Goal: Obtain resource: Download file/media

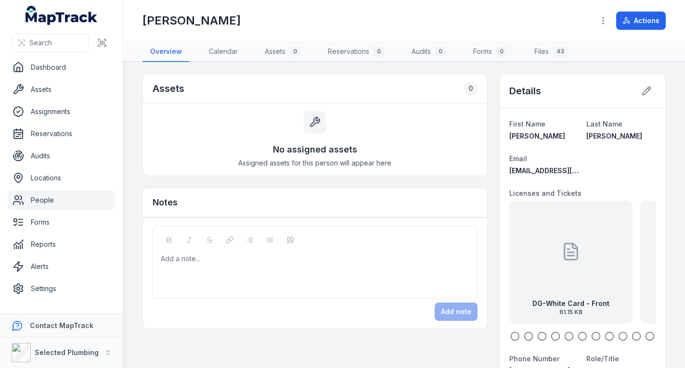
click at [511, 336] on icon "button" at bounding box center [516, 337] width 10 height 10
drag, startPoint x: 560, startPoint y: 304, endPoint x: 689, endPoint y: 315, distance: 129.0
click at [685, 315] on html "Search Dashboard Assets Assignments Reservations Audits Locations People Forms …" at bounding box center [342, 184] width 685 height 368
drag, startPoint x: 555, startPoint y: 288, endPoint x: 613, endPoint y: 292, distance: 58.0
click at [600, 292] on div "DG-White Card - Back 66.21 KB" at bounding box center [581, 262] width 123 height 123
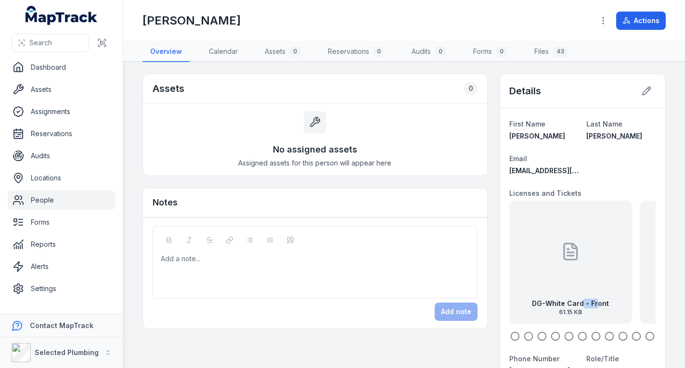
drag, startPoint x: 579, startPoint y: 296, endPoint x: 610, endPoint y: 301, distance: 31.6
click at [604, 300] on div "DG-White Card - Front 61.15 KB" at bounding box center [570, 262] width 123 height 123
drag, startPoint x: 606, startPoint y: 298, endPoint x: 566, endPoint y: 291, distance: 40.1
click at [570, 291] on div "DG-White Card - Front 61.15 KB" at bounding box center [571, 262] width 123 height 123
drag, startPoint x: 544, startPoint y: 316, endPoint x: 564, endPoint y: 314, distance: 19.9
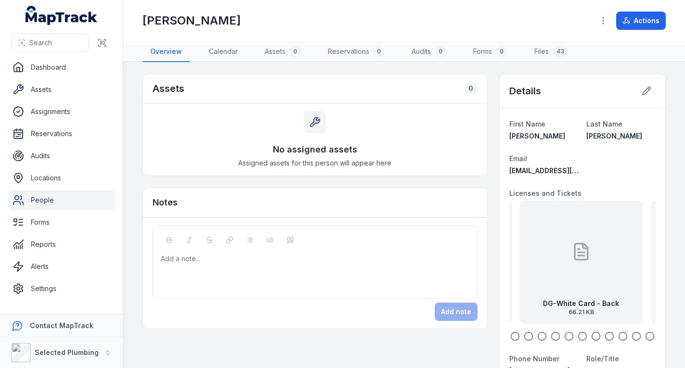
click at [560, 316] on div "DG-White Card - Back 66.21 KB" at bounding box center [581, 262] width 123 height 123
click at [529, 301] on div "DG-White Card - Front 61.15 KB" at bounding box center [571, 262] width 123 height 123
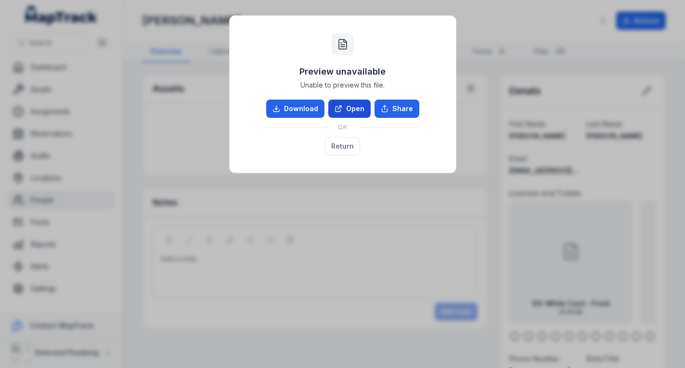
click at [358, 109] on link "Open" at bounding box center [349, 109] width 42 height 18
click at [341, 146] on button "Return" at bounding box center [342, 146] width 35 height 18
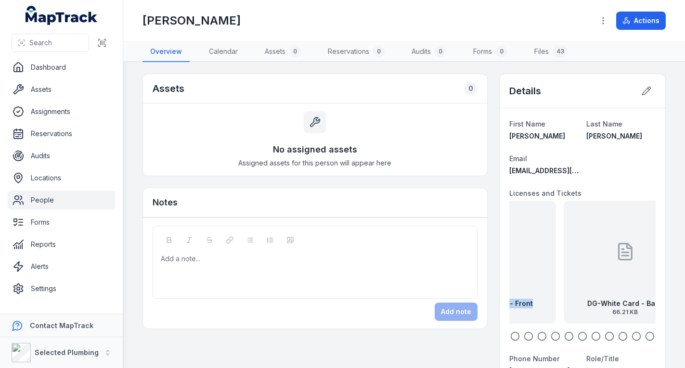
drag, startPoint x: 603, startPoint y: 272, endPoint x: 494, endPoint y: 264, distance: 109.2
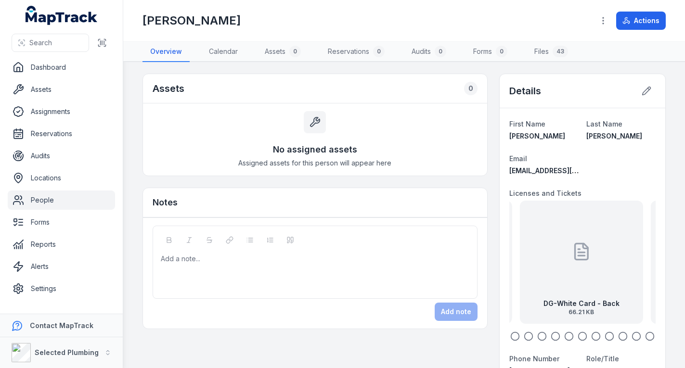
click at [529, 280] on div "DG-White Card - Back 66.21 KB" at bounding box center [581, 262] width 123 height 123
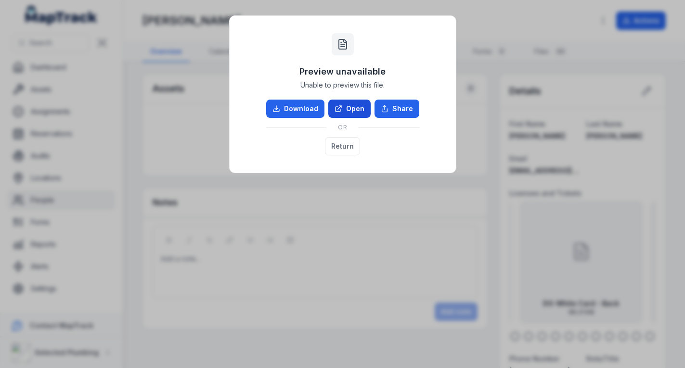
click at [358, 111] on link "Open" at bounding box center [349, 109] width 42 height 18
click at [352, 145] on button "Return" at bounding box center [342, 146] width 35 height 18
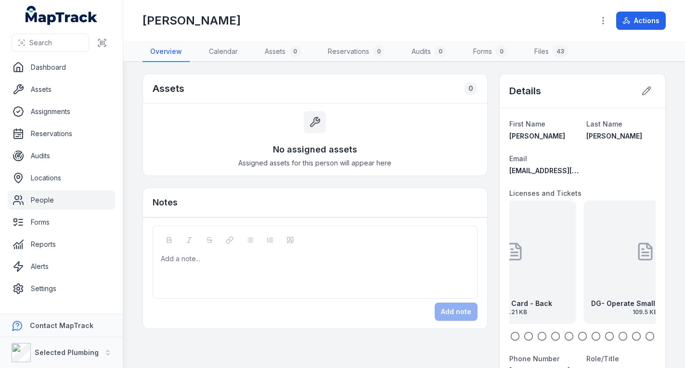
drag, startPoint x: 615, startPoint y: 295, endPoint x: 523, endPoint y: 292, distance: 92.0
click at [523, 292] on div "DG-White Card - Back 66.21 KB" at bounding box center [514, 262] width 123 height 123
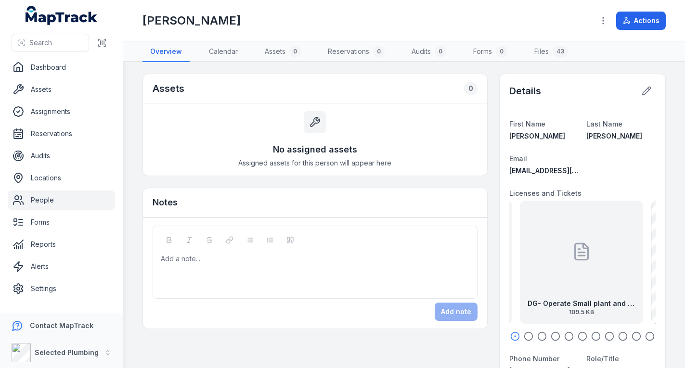
click at [597, 292] on div "DG- Operate Small plant and equipment 109.5 KB" at bounding box center [581, 262] width 123 height 123
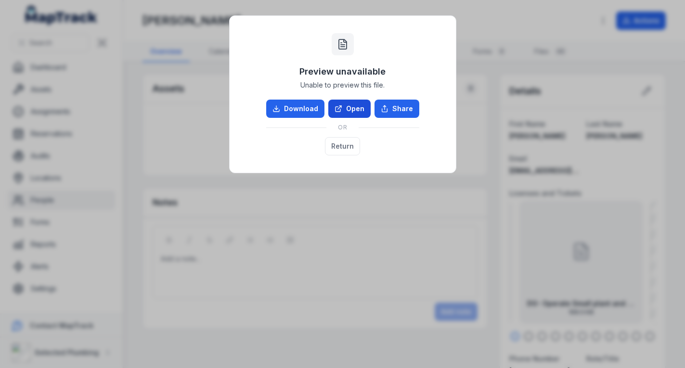
click at [357, 106] on link "Open" at bounding box center [349, 109] width 42 height 18
click at [351, 150] on button "Return" at bounding box center [342, 146] width 35 height 18
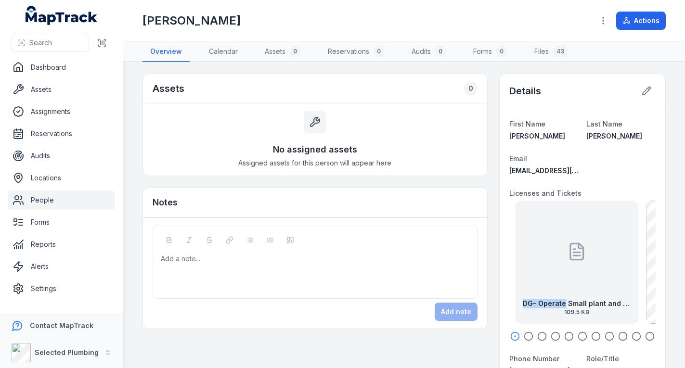
drag, startPoint x: 563, startPoint y: 273, endPoint x: 554, endPoint y: 299, distance: 27.6
click at [554, 299] on div "DG- Operate Small plant and equipment 109.5 KB" at bounding box center [576, 262] width 123 height 123
drag, startPoint x: 602, startPoint y: 287, endPoint x: 566, endPoint y: 301, distance: 38.0
click at [566, 301] on div "DG- Operate Small plant and equipment 109.5 KB" at bounding box center [581, 262] width 123 height 123
drag, startPoint x: 610, startPoint y: 273, endPoint x: 561, endPoint y: 281, distance: 50.3
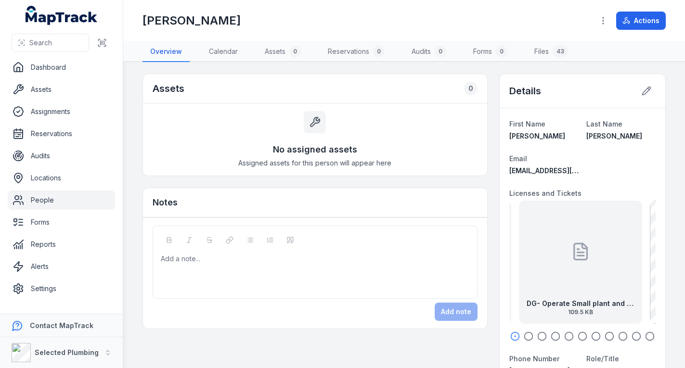
click at [561, 281] on div "DG- Operate Small plant and equipment 109.5 KB" at bounding box center [580, 262] width 123 height 123
click at [511, 334] on icon "button" at bounding box center [516, 337] width 10 height 10
drag, startPoint x: 551, startPoint y: 283, endPoint x: 643, endPoint y: 272, distance: 93.7
click at [641, 274] on div "DG- Operate Small plant and equipment 109.5 KB" at bounding box center [600, 262] width 123 height 123
drag, startPoint x: 591, startPoint y: 286, endPoint x: 621, endPoint y: 279, distance: 31.0
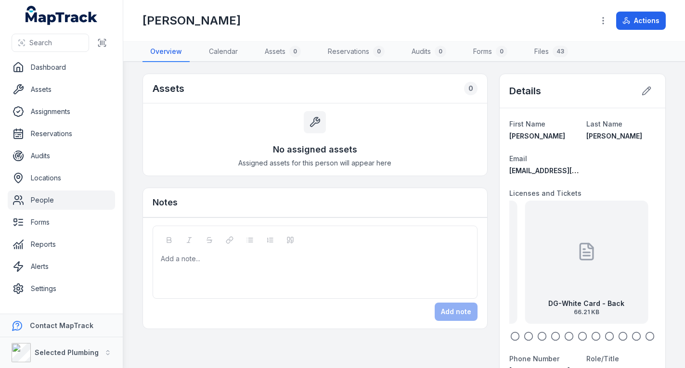
click at [617, 281] on div "DG-White Card - Back 66.21 KB" at bounding box center [586, 262] width 123 height 123
click at [583, 288] on div "DG-White Card - Front 61.15 KB" at bounding box center [569, 262] width 123 height 123
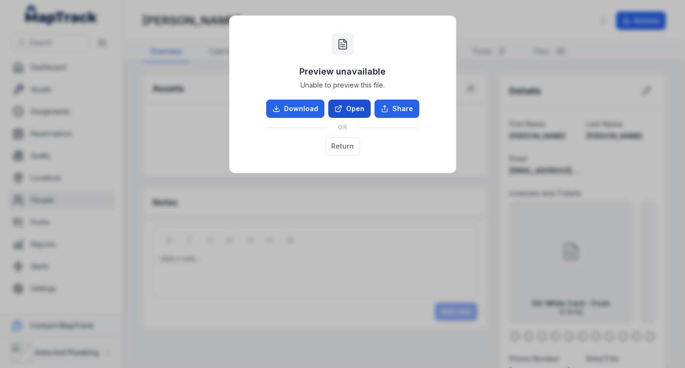
click at [338, 108] on icon at bounding box center [339, 109] width 8 height 8
click at [336, 143] on button "Return" at bounding box center [342, 146] width 35 height 18
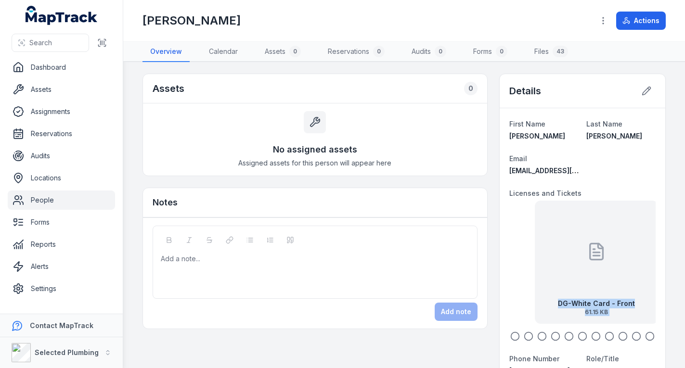
drag, startPoint x: 579, startPoint y: 245, endPoint x: 708, endPoint y: 255, distance: 129.0
click at [685, 255] on html "Search Dashboard Assets Assignments Reservations Audits Locations People Forms …" at bounding box center [342, 184] width 685 height 368
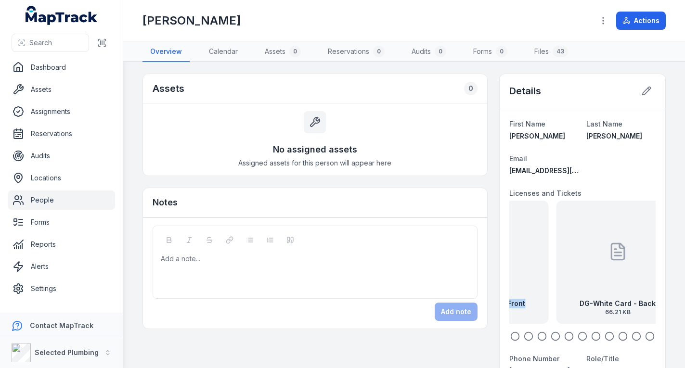
drag, startPoint x: 626, startPoint y: 265, endPoint x: 538, endPoint y: 261, distance: 88.2
click at [518, 259] on div "DG-White Card - Front 61.15 KB" at bounding box center [486, 262] width 123 height 123
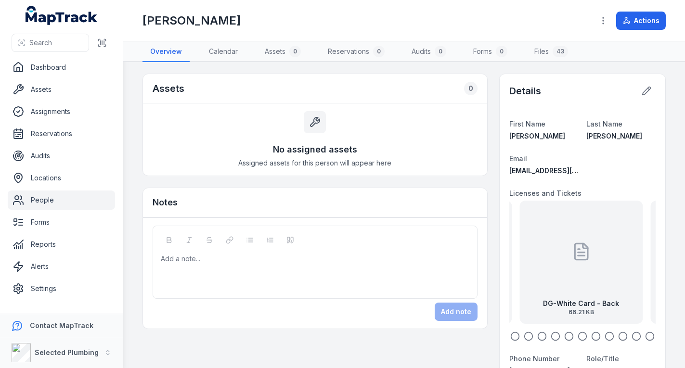
click at [554, 263] on div "DG-White Card - Back 66.21 KB" at bounding box center [581, 262] width 123 height 123
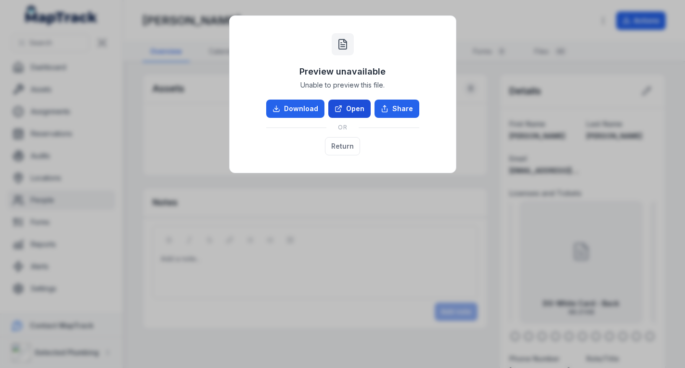
click at [348, 110] on link "Open" at bounding box center [349, 109] width 42 height 18
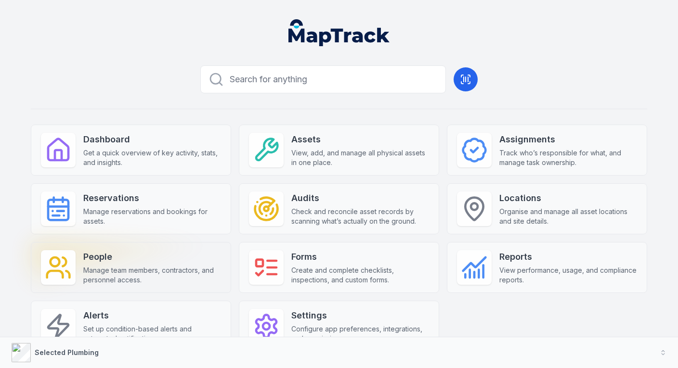
click at [143, 261] on strong "People" at bounding box center [152, 256] width 138 height 13
